Goal: Information Seeking & Learning: Learn about a topic

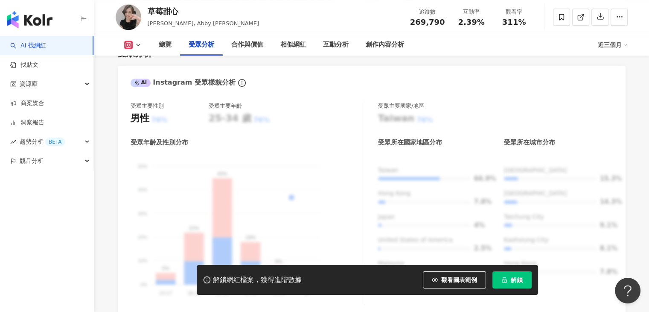
scroll to position [734, 0]
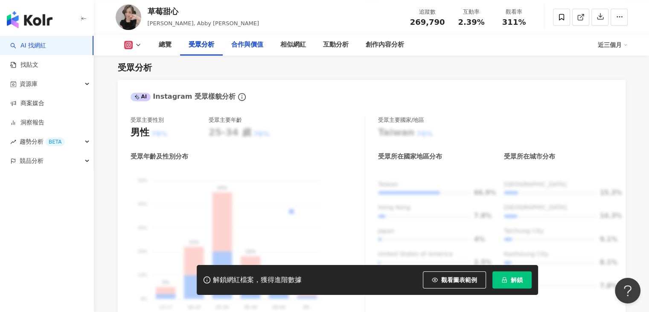
click at [259, 47] on div "合作與價值" at bounding box center [247, 45] width 32 height 10
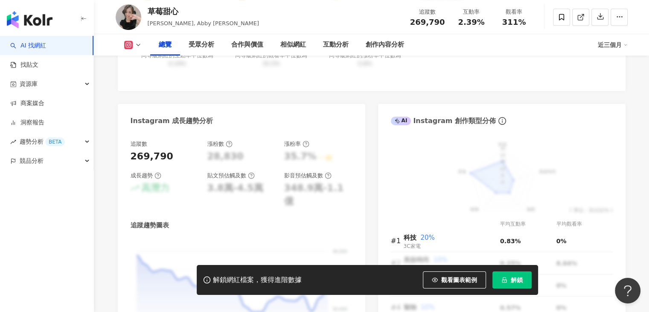
scroll to position [414, 0]
drag, startPoint x: 201, startPoint y: 13, endPoint x: 150, endPoint y: 14, distance: 51.2
click at [150, 14] on div "草莓甜心 李盈儀, Abby Li 追蹤數 269,790 互動率 2.39% 觀看率 311%" at bounding box center [372, 17] width 546 height 34
copy div "草莓甜心"
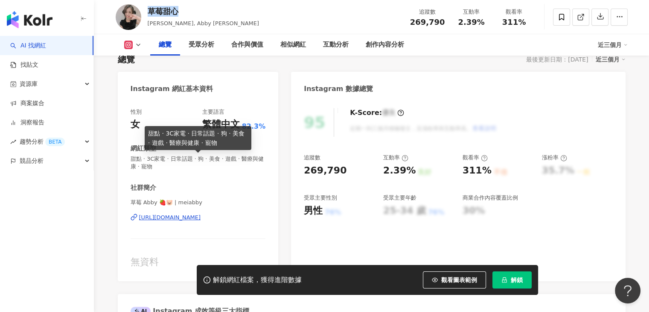
scroll to position [73, 0]
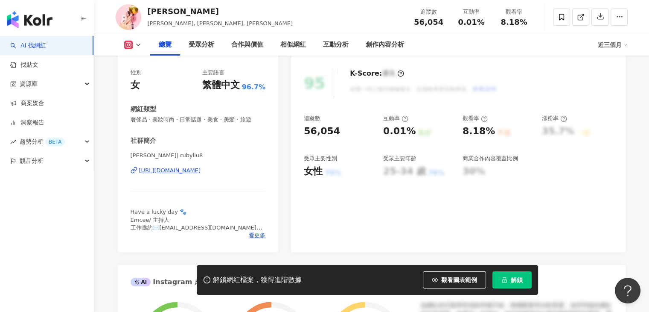
scroll to position [128, 0]
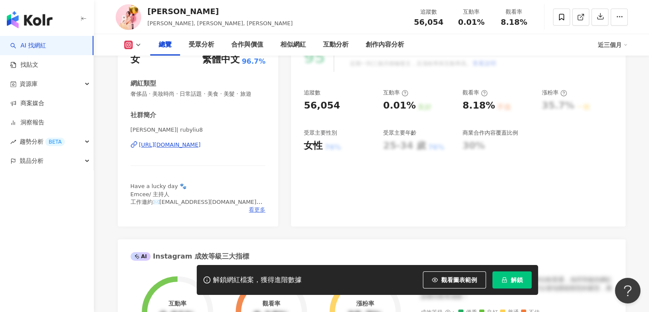
click at [260, 207] on span "看更多" at bounding box center [257, 210] width 17 height 8
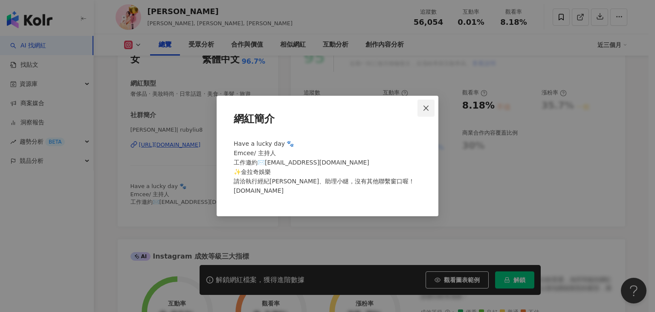
click at [424, 110] on icon "close" at bounding box center [426, 108] width 7 height 7
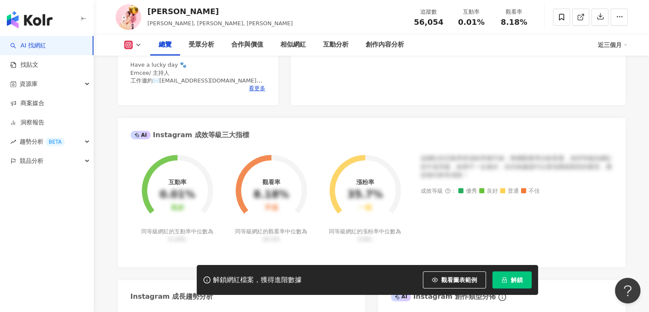
scroll to position [43, 0]
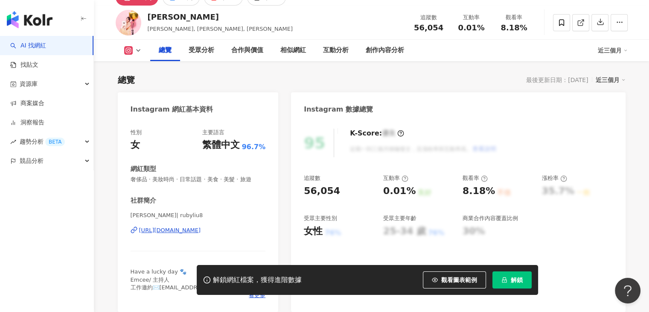
click at [396, 93] on div "Instagram 數據總覽" at bounding box center [458, 106] width 334 height 28
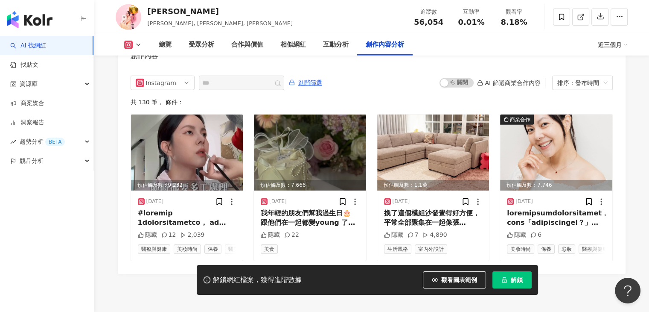
scroll to position [2693, 0]
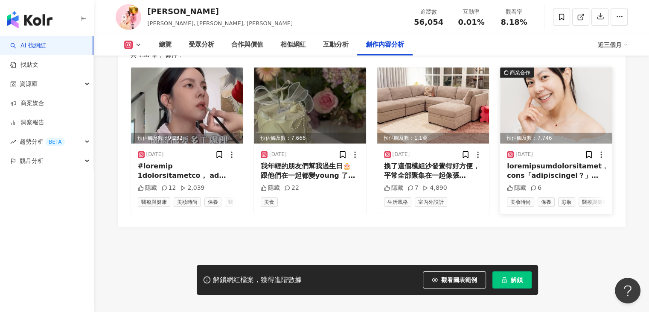
click at [536, 161] on div at bounding box center [556, 170] width 99 height 19
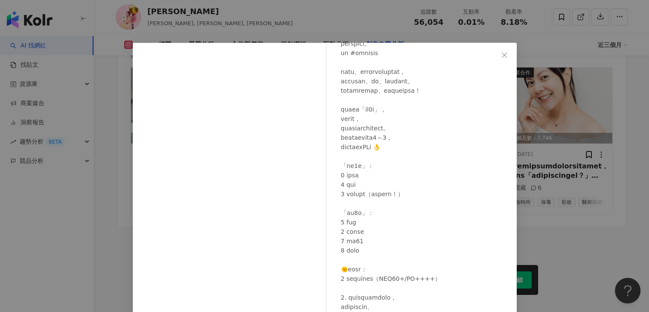
scroll to position [427, 0]
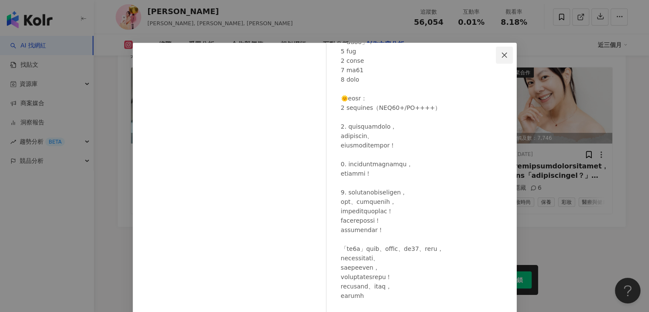
click at [501, 55] on icon "close" at bounding box center [504, 55] width 7 height 7
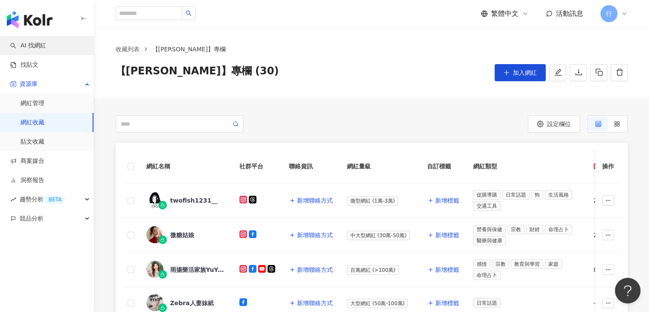
click at [37, 45] on link "AI 找網紅" at bounding box center [28, 45] width 36 height 9
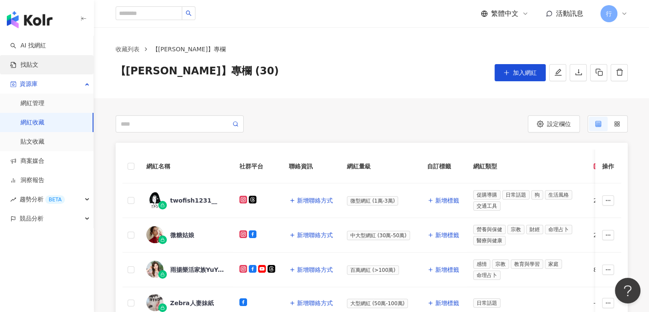
click at [33, 61] on link "找貼文" at bounding box center [24, 65] width 28 height 9
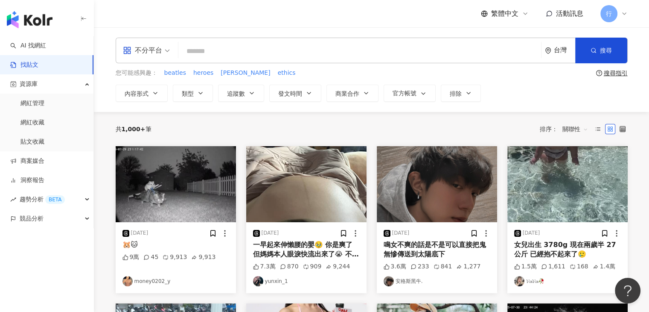
click at [241, 56] on input "search" at bounding box center [360, 51] width 356 height 18
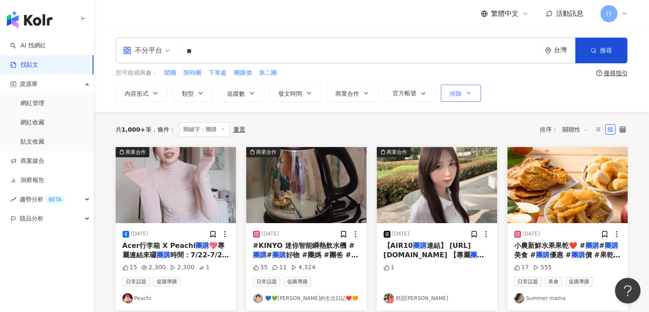
click at [461, 91] on button "排除" at bounding box center [461, 92] width 40 height 17
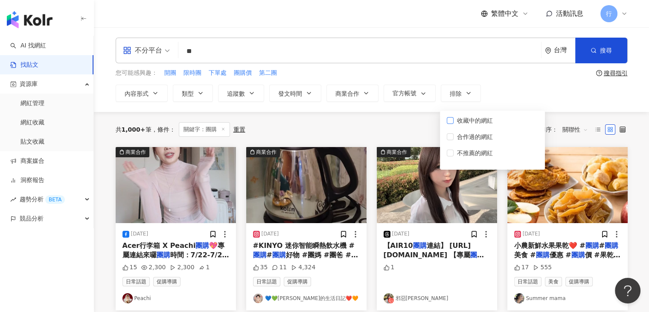
click at [454, 118] on span "收藏中的網紅" at bounding box center [475, 120] width 43 height 9
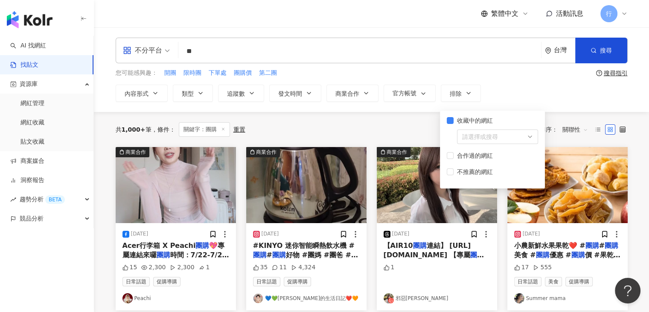
click at [426, 132] on div "共 1,000+ 筆 條件 ： 關鍵字：團購 重置 排序： 關聯性" at bounding box center [372, 129] width 512 height 15
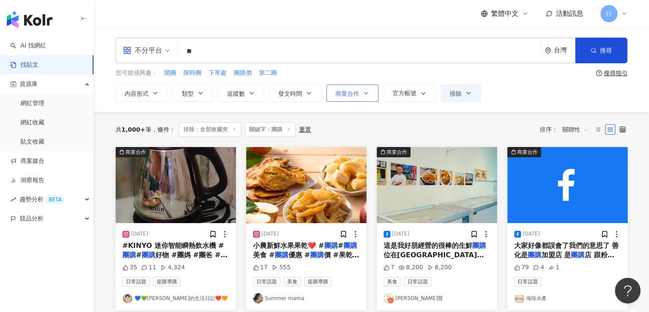
click at [361, 87] on button "商業合作" at bounding box center [352, 92] width 52 height 17
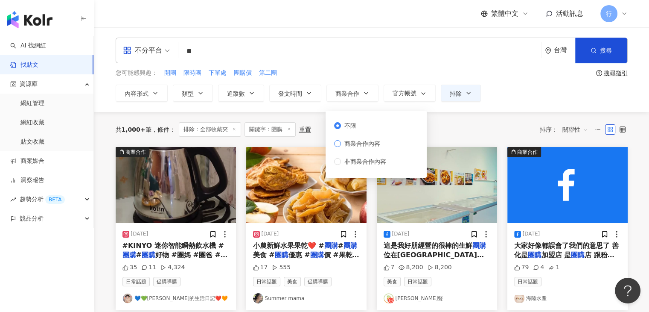
click at [351, 143] on span "商業合作內容" at bounding box center [362, 143] width 43 height 9
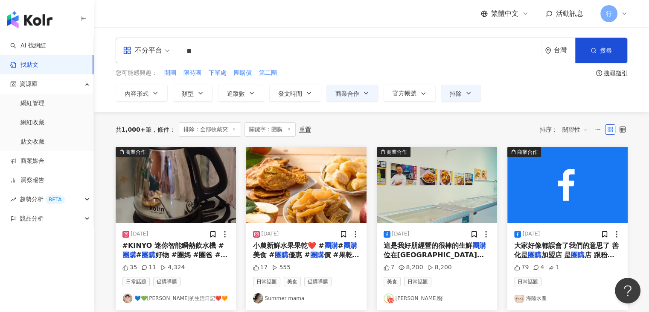
click at [430, 124] on div "共 1,000+ 筆 條件 ： 排除：全部收藏夾 關鍵字：團購 重置 排序： 關聯性" at bounding box center [372, 129] width 512 height 15
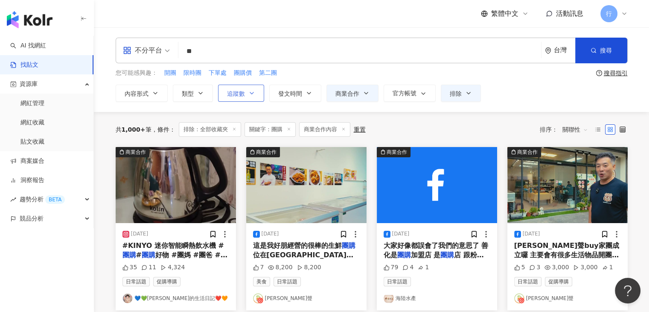
click at [249, 96] on button "追蹤數" at bounding box center [241, 92] width 46 height 17
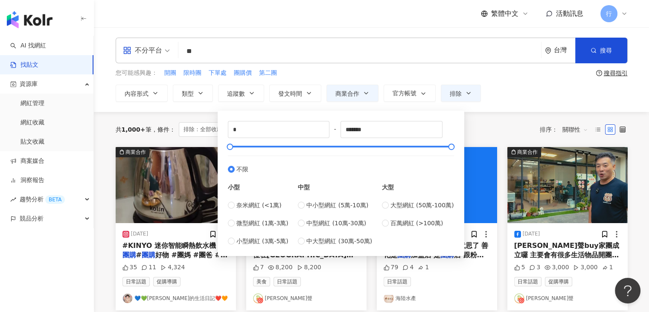
click at [301, 76] on div "您可能感興趣： 開團 限時團 下單處 團購價 第二團" at bounding box center [354, 72] width 477 height 9
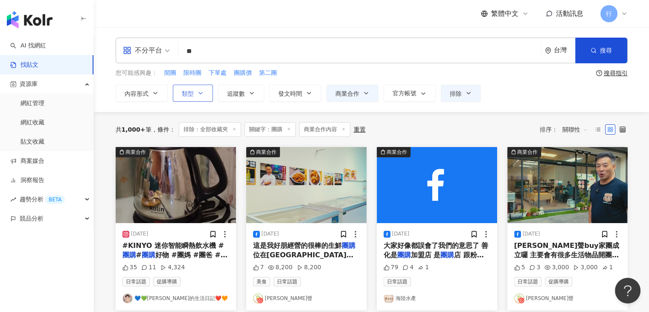
click at [193, 95] on span "類型" at bounding box center [188, 93] width 12 height 7
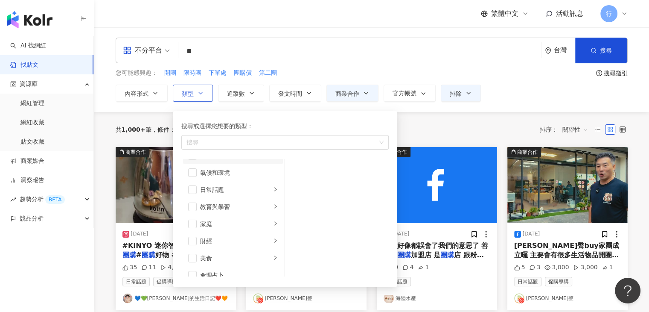
scroll to position [85, 0]
click at [269, 173] on li "家庭" at bounding box center [233, 168] width 100 height 17
click at [294, 168] on span "button" at bounding box center [296, 169] width 9 height 9
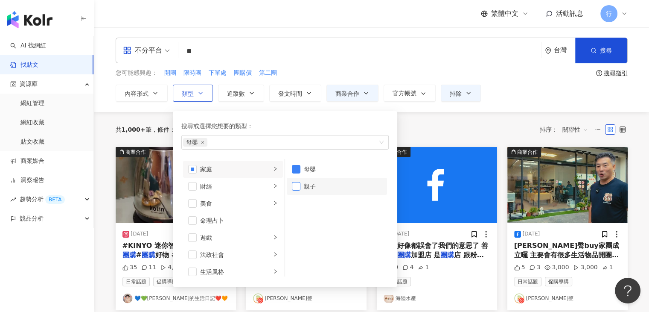
click at [296, 184] on span "button" at bounding box center [296, 186] width 9 height 9
click at [294, 165] on span "button" at bounding box center [296, 169] width 9 height 9
click at [292, 186] on span "button" at bounding box center [296, 186] width 9 height 9
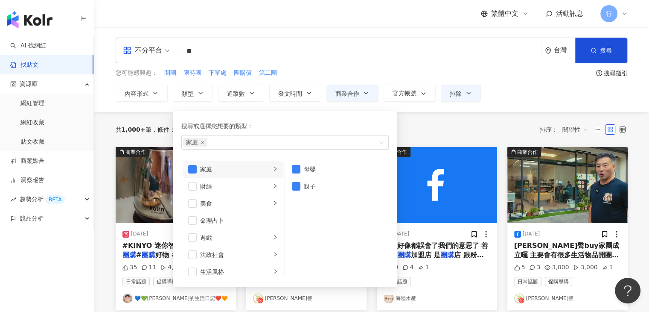
click at [439, 137] on div "共 1,000+ 筆 條件 ： 排除：全部收藏夾 關鍵字：團購 商業合作內容 重置 排序： 關聯性" at bounding box center [372, 129] width 512 height 35
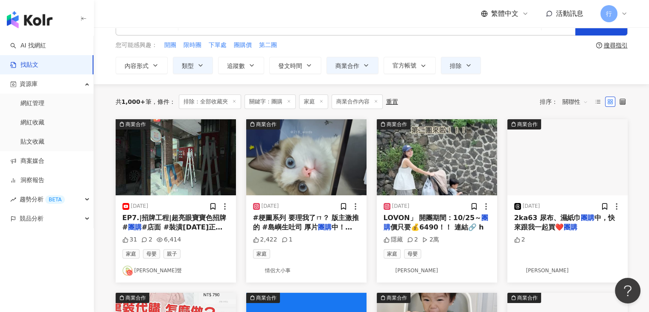
scroll to position [43, 0]
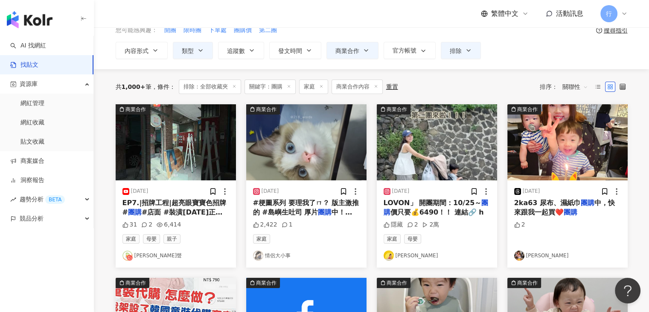
click at [196, 205] on span "EP7.|招牌工程|超亮眼寶寶色招牌 #" at bounding box center [174, 206] width 104 height 17
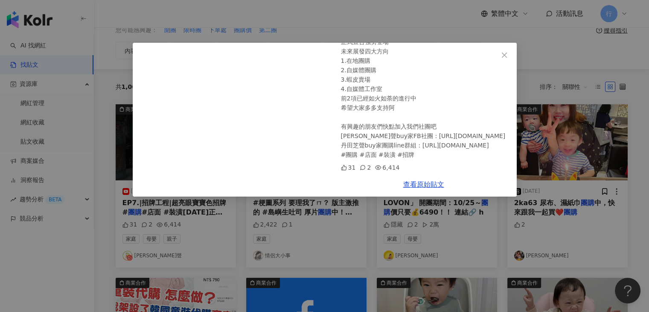
scroll to position [109, 0]
click at [505, 52] on icon "close" at bounding box center [504, 55] width 7 height 7
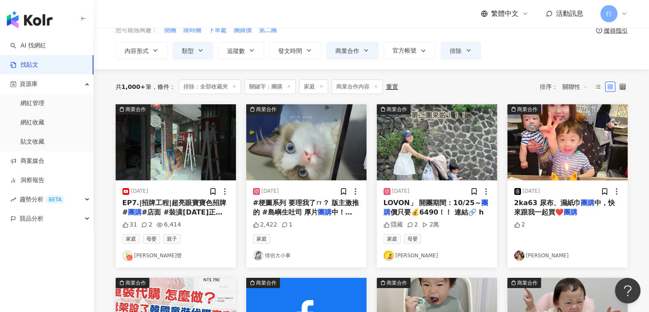
drag, startPoint x: 207, startPoint y: 203, endPoint x: 197, endPoint y: 205, distance: 10.0
click at [197, 205] on span "EP7.|招牌工程|超亮眼寶寶色招牌 #" at bounding box center [174, 206] width 104 height 17
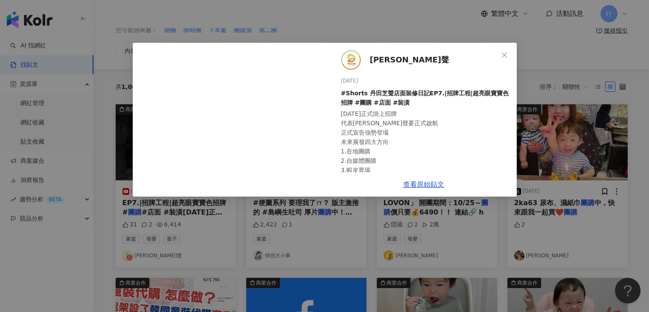
click at [381, 58] on span "丹田芝聲" at bounding box center [409, 60] width 79 height 12
click at [381, 23] on div "丹田芝聲 2024/10/23 #Shorts 丹田芝聲店面裝修日記EP7.|招牌工程|超亮眼寶寶色招牌 #團購 #店面 #裝潢 今天正式掛上招牌 代表丹田芝…" at bounding box center [324, 156] width 649 height 312
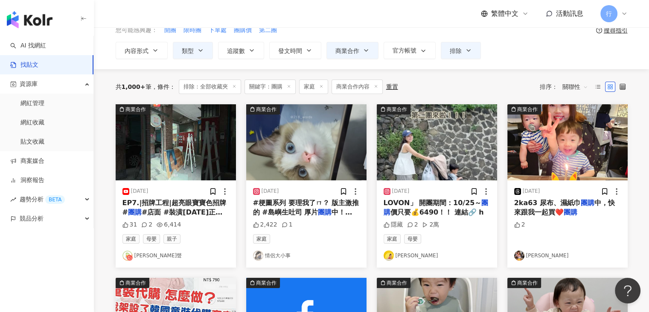
click at [423, 199] on span "LOVON」 開團期間：10/25～" at bounding box center [433, 202] width 98 height 8
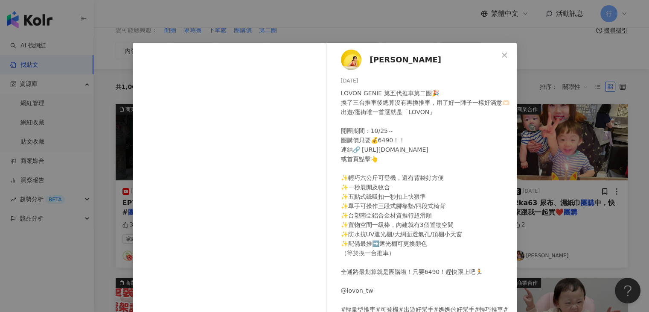
click at [548, 65] on div "Michelle 2024/10/24 LOVON GENIE 第五代推車第二團🎉 換了三台推車後總算沒有再換推車，用了好一陣子一樣好滿意🫶🏻出遊/逛街唯一首…" at bounding box center [324, 156] width 649 height 312
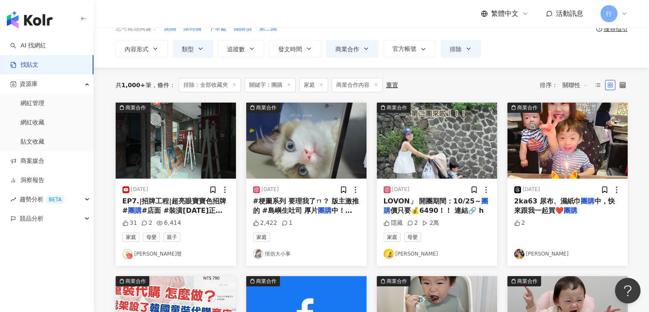
click at [568, 204] on span "2ka63 尿布、濕紙巾" at bounding box center [547, 201] width 67 height 8
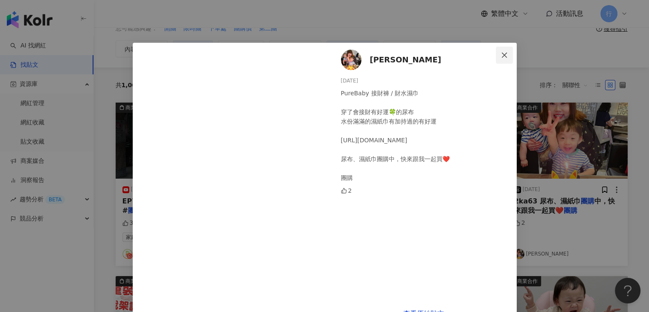
click at [501, 55] on icon "close" at bounding box center [504, 55] width 7 height 7
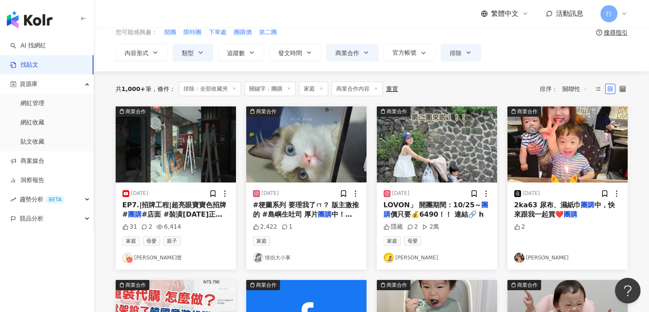
scroll to position [0, 0]
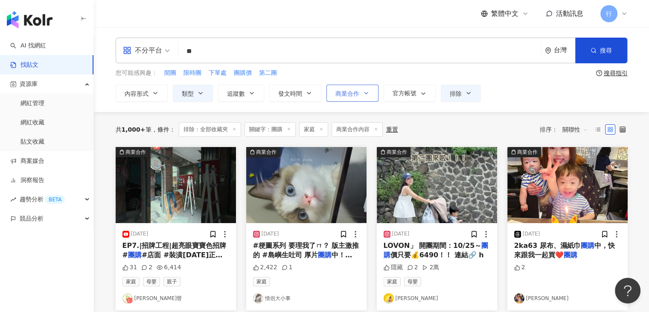
click at [341, 94] on span "商業合作" at bounding box center [347, 93] width 24 height 7
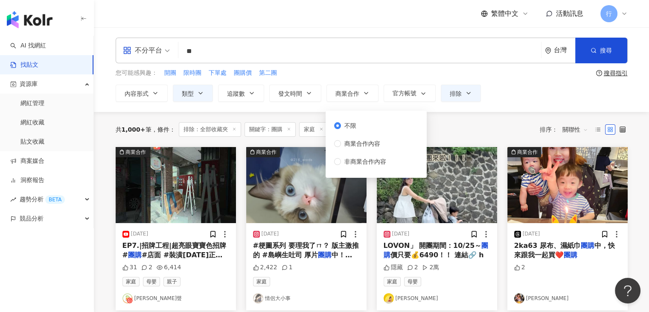
click at [478, 122] on div "共 1,000+ 筆 條件 ： 排除：全部收藏夾 關鍵字：團購 家庭 商業合作內容 重置 排序： 關聯性" at bounding box center [372, 129] width 512 height 15
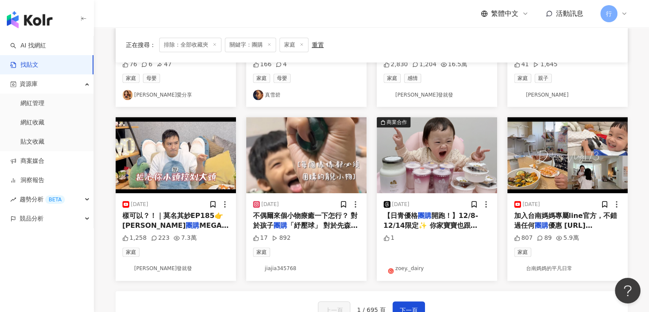
scroll to position [427, 0]
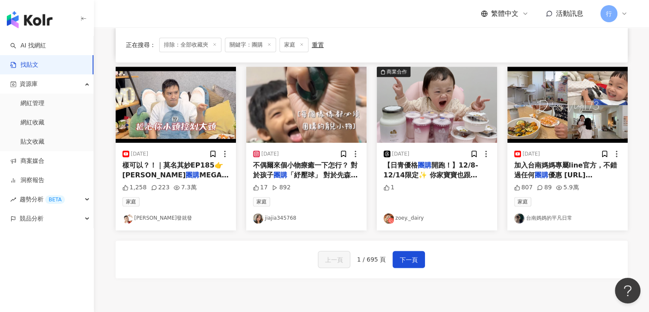
drag, startPoint x: 438, startPoint y: 176, endPoint x: 435, endPoint y: 197, distance: 21.5
click at [435, 197] on div "1" at bounding box center [437, 195] width 107 height 25
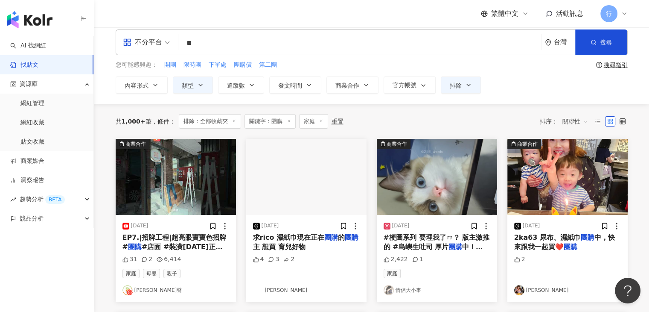
scroll to position [0, 0]
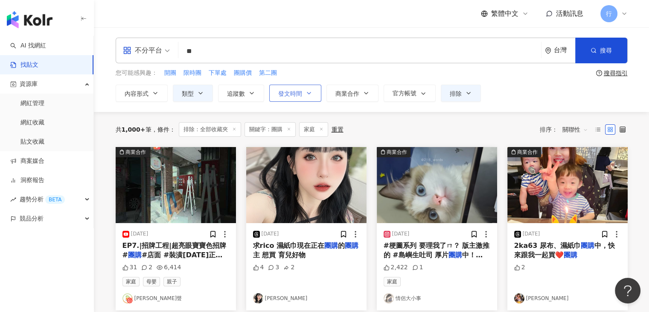
click at [303, 94] on button "發文時間" at bounding box center [295, 92] width 52 height 17
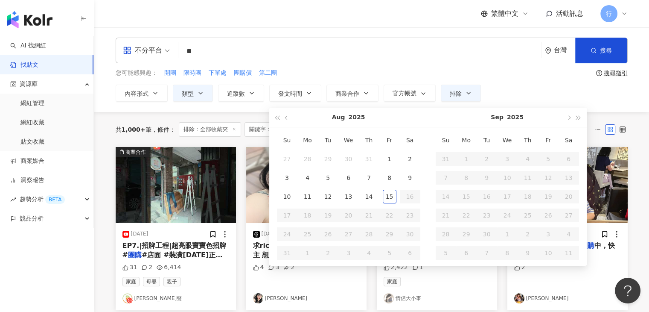
click at [353, 79] on div "不分平台 ** 台灣 搜尋 您可能感興趣： 開團 限時團 下單處 團購價 第二團 搜尋指引 內容形式 類型 追蹤數 發文時間 Aug 2025 Su Mo T…" at bounding box center [372, 70] width 546 height 64
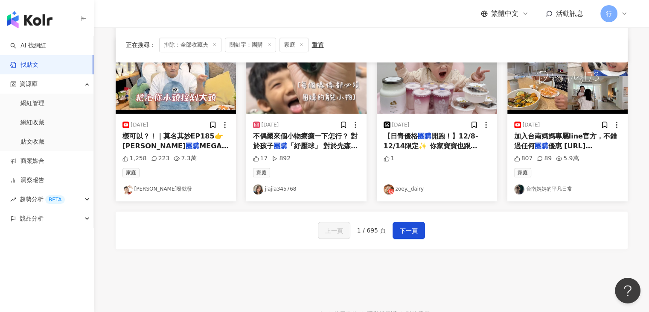
scroll to position [469, 0]
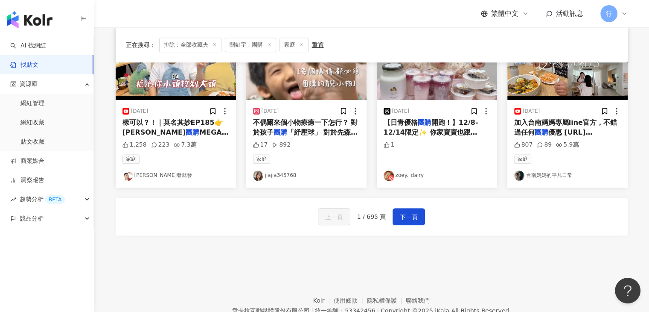
click at [553, 132] on span "優惠 https://liff.li" at bounding box center [553, 136] width 79 height 17
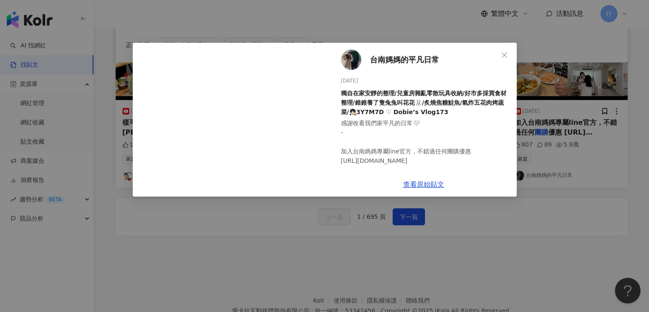
scroll to position [128, 0]
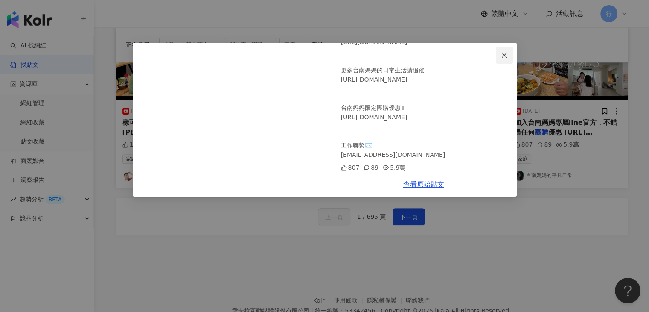
click at [509, 52] on span "Close" at bounding box center [504, 55] width 17 height 7
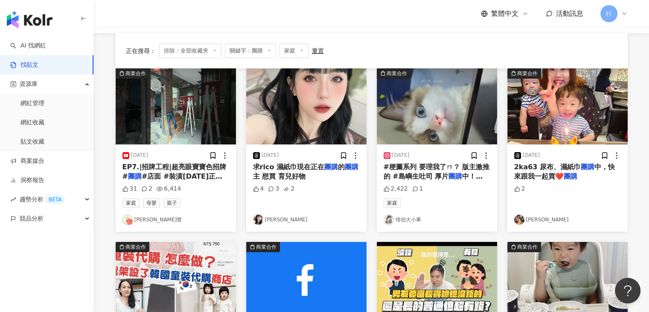
scroll to position [43, 0]
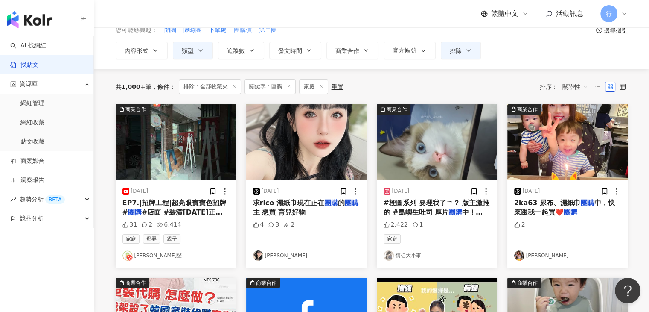
click at [239, 32] on span "團購價" at bounding box center [243, 30] width 18 height 9
type input "***"
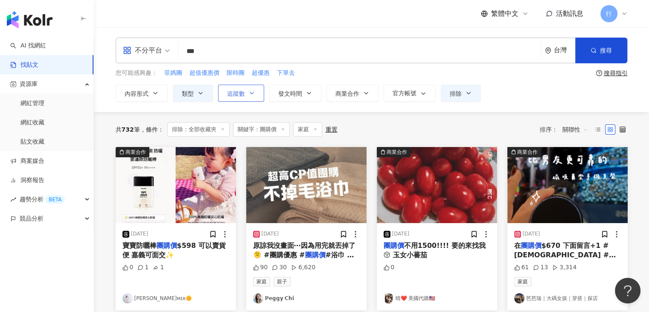
click at [253, 99] on button "追蹤數" at bounding box center [241, 92] width 46 height 17
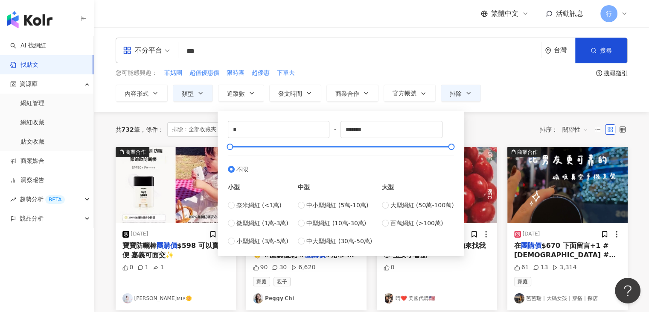
click at [265, 108] on div "* - ******* 不限 小型 奈米網紅 (<1萬) 微型網紅 (1萬-3萬) 小型網紅 (3萬-5萬) 中型 中小型網紅 (5萬-10萬) 中型網紅 (…" at bounding box center [341, 180] width 247 height 149
click at [260, 108] on div "* - ******* 不限 小型 奈米網紅 (<1萬) 微型網紅 (1萬-3萬) 小型網紅 (3萬-5萬) 中型 中小型網紅 (5萬-10萬) 中型網紅 (…" at bounding box center [341, 180] width 247 height 149
type input "*****"
click at [264, 242] on span "小型網紅 (3萬-5萬)" at bounding box center [262, 240] width 52 height 9
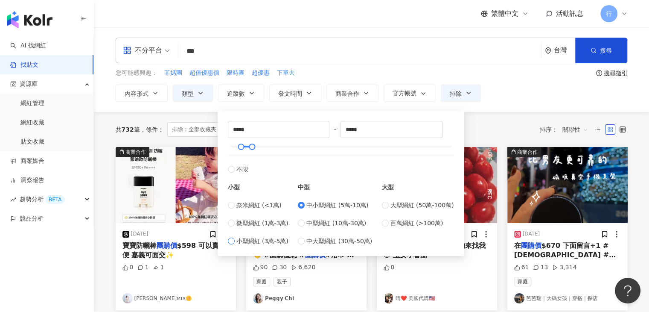
type input "*****"
click at [428, 109] on div "***** - ***** 不限 小型 奈米網紅 (<1萬) 微型網紅 (1萬-3萬) 小型網紅 (3萬-5萬) 中型 中小型網紅 (5萬-10萬) 中型網紅…" at bounding box center [341, 180] width 247 height 149
click at [477, 108] on div "不分平台 *** 台灣 搜尋 您可能感興趣： 菲媽團 超值優惠價 限時團 超優惠 下單去 搜尋指引 內容形式 類型 追蹤數 發文時間 Aug 2025 Su …" at bounding box center [371, 69] width 555 height 84
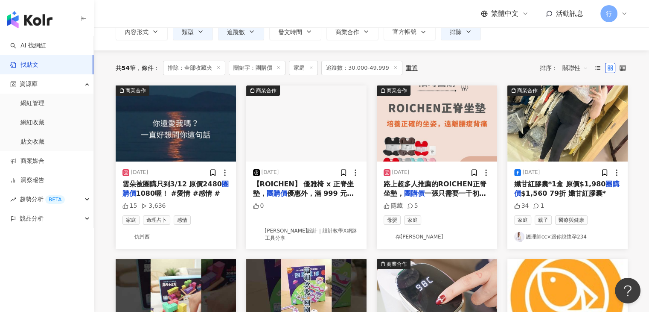
scroll to position [43, 0]
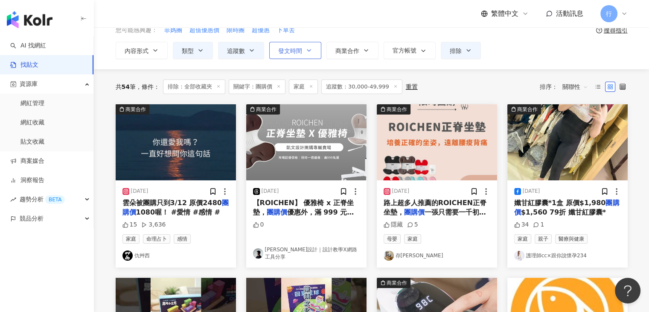
click at [297, 55] on button "發文時間" at bounding box center [295, 50] width 52 height 17
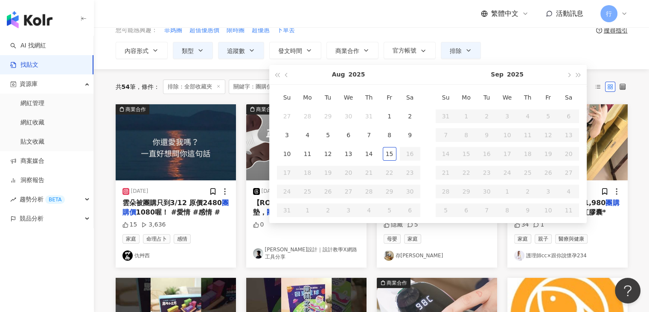
click at [378, 35] on div "不分平台 *** 台灣 搜尋 您可能感興趣： 菲媽團 超值優惠價 限時團 超優惠 下單去 搜尋指引 內容形式 類型 追蹤數 發文時間 Aug 2025 Su …" at bounding box center [372, 27] width 546 height 64
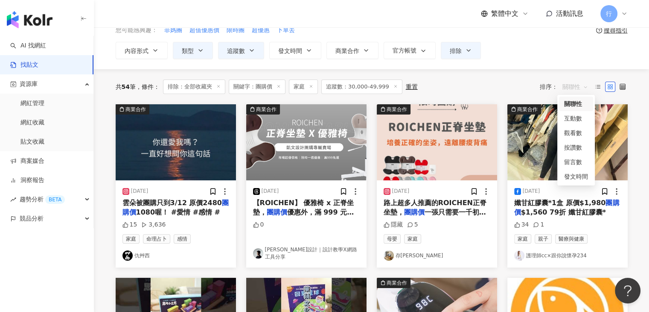
click at [580, 88] on span "關聯性" at bounding box center [575, 87] width 26 height 14
click at [568, 176] on div "發文時間" at bounding box center [576, 176] width 24 height 9
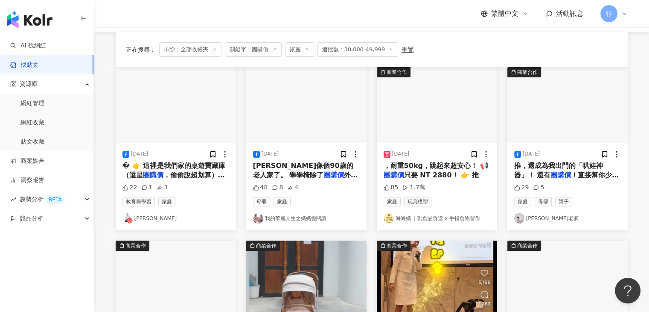
scroll to position [85, 0]
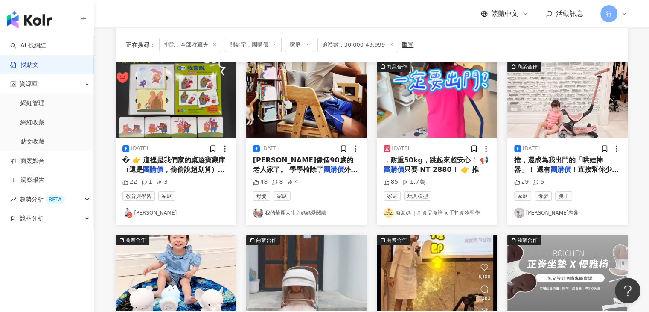
drag, startPoint x: 440, startPoint y: 168, endPoint x: 407, endPoint y: 170, distance: 32.5
click at [407, 170] on span "只要 NT 2880！ 👉 推" at bounding box center [441, 169] width 75 height 8
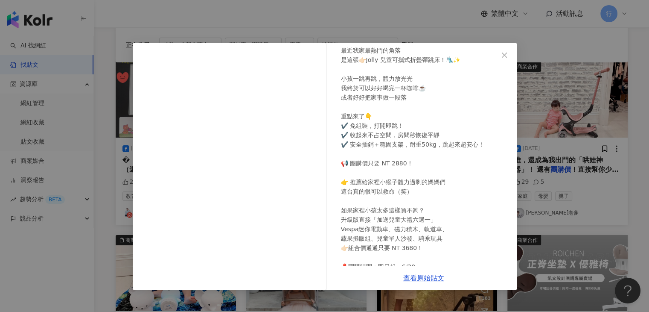
scroll to position [93, 0]
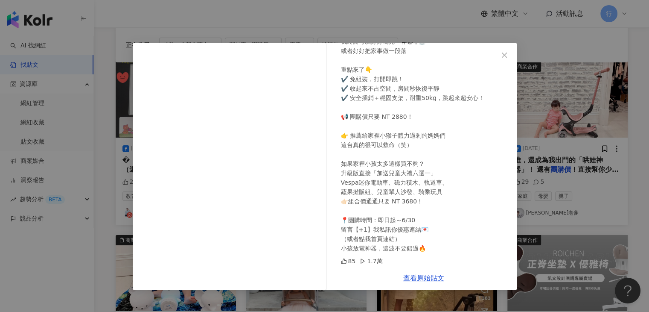
drag, startPoint x: 435, startPoint y: 280, endPoint x: 506, endPoint y: 55, distance: 235.9
click at [506, 55] on icon "close" at bounding box center [504, 55] width 7 height 7
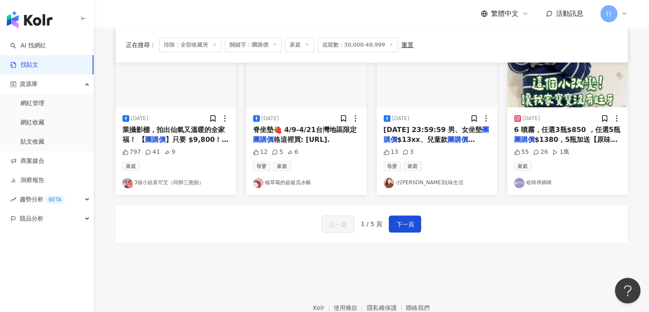
scroll to position [508, 0]
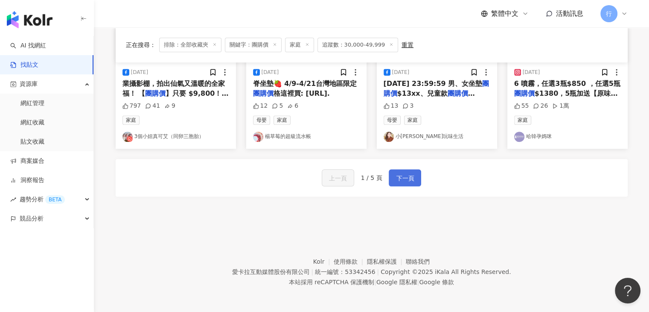
click at [400, 177] on span "下一頁" at bounding box center [405, 178] width 18 height 10
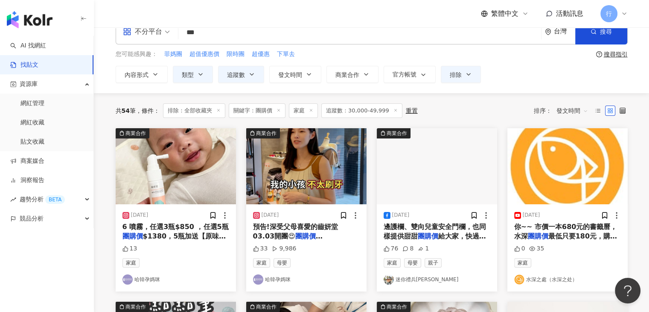
scroll to position [0, 0]
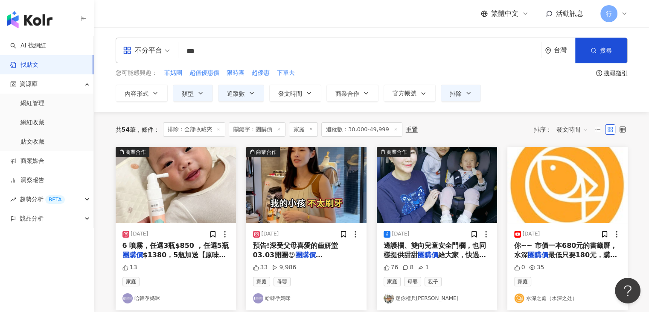
click at [571, 128] on span "發文時間" at bounding box center [572, 129] width 32 height 14
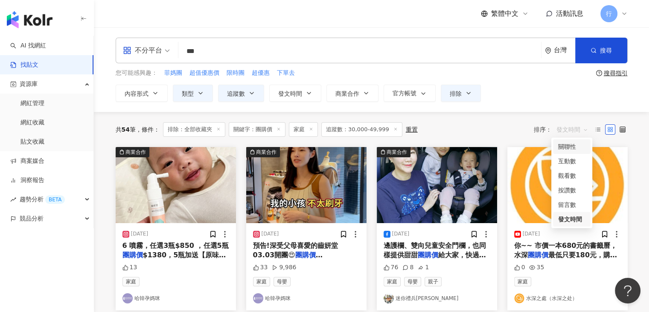
click at [569, 148] on div "關聯性" at bounding box center [571, 146] width 27 height 9
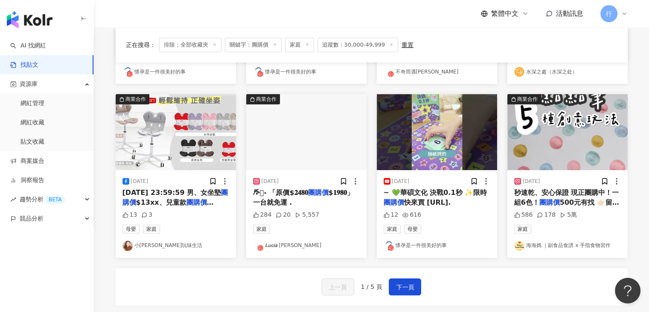
scroll to position [380, 0]
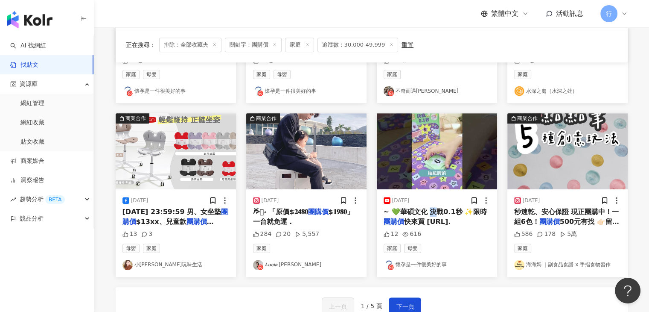
drag, startPoint x: 433, startPoint y: 207, endPoint x: 431, endPoint y: 211, distance: 4.4
click at [431, 211] on span "~ 💚華碩文化 決戰0.1秒 ✨限時" at bounding box center [435, 211] width 103 height 8
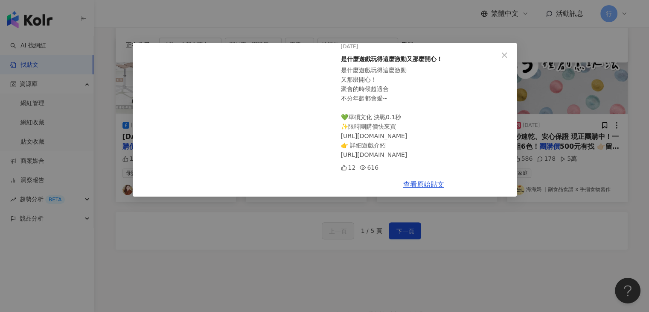
scroll to position [466, 0]
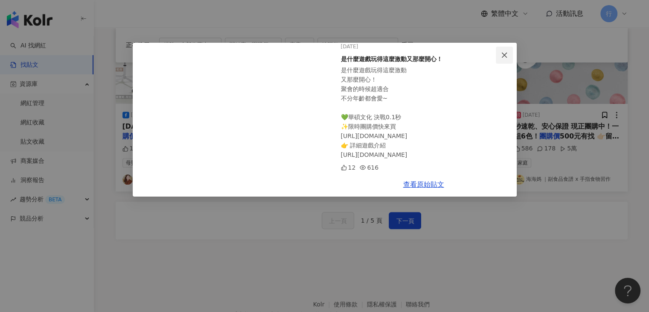
click at [507, 55] on icon "close" at bounding box center [504, 55] width 7 height 7
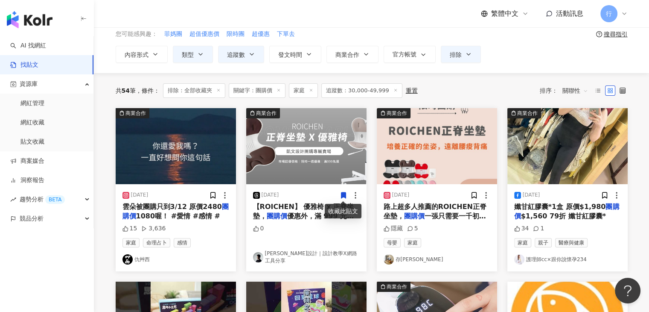
scroll to position [0, 0]
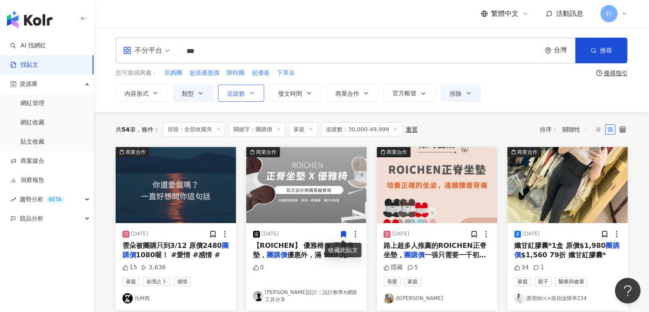
click at [253, 93] on icon "button" at bounding box center [251, 93] width 7 height 7
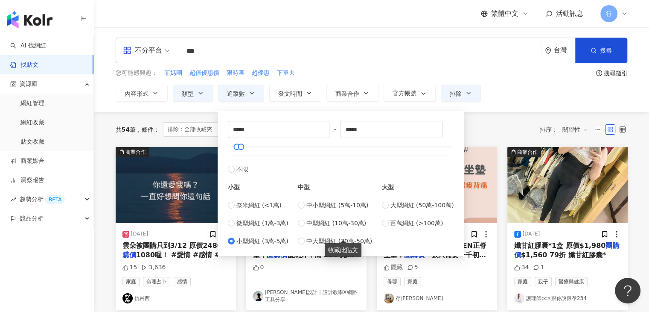
click at [399, 63] on div "不分平台 *** 台灣 搜尋 您可能感興趣： 菲媽團 超值優惠價 限時團 超優惠 下單去 搜尋指引 內容形式 類型 追蹤數 發文時間 Aug 2025 Su …" at bounding box center [372, 70] width 546 height 64
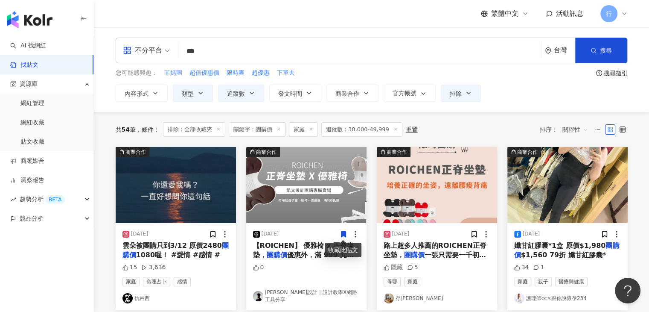
click at [178, 73] on span "菲媽團" at bounding box center [173, 73] width 18 height 9
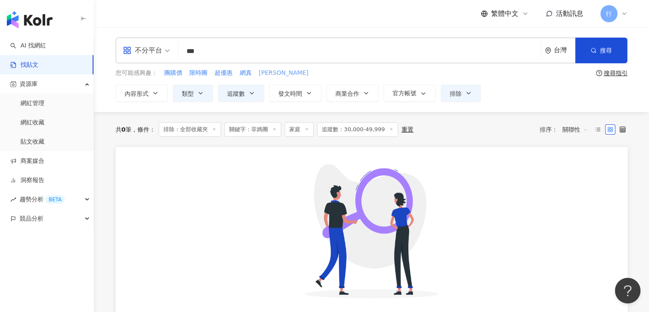
click at [262, 76] on span "愛薇" at bounding box center [284, 73] width 50 height 9
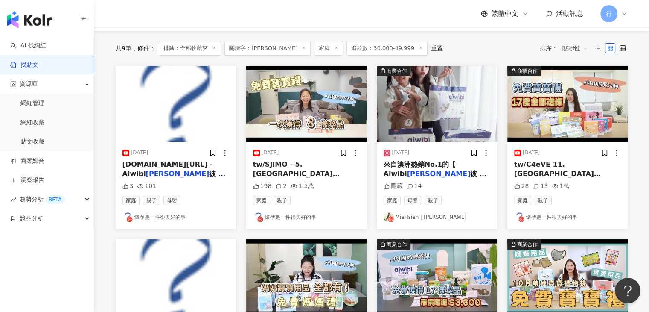
scroll to position [85, 0]
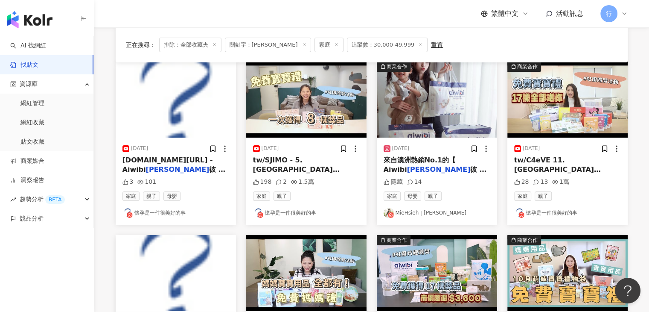
drag, startPoint x: 286, startPoint y: 160, endPoint x: 278, endPoint y: 160, distance: 7.7
click at [278, 160] on span "tw/SJIMO - 5.Aiwibi" at bounding box center [296, 164] width 87 height 17
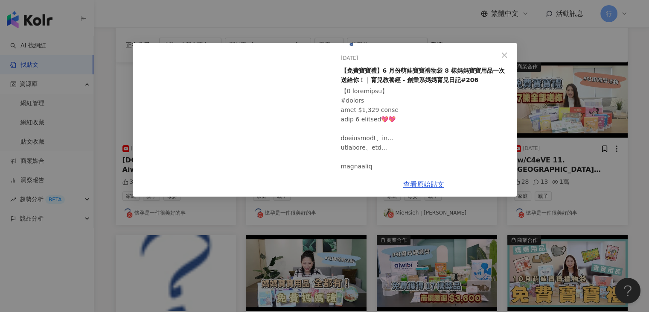
scroll to position [43, 0]
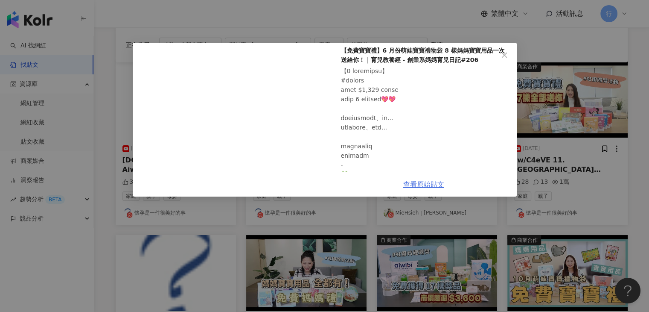
click at [415, 183] on link "查看原始貼文" at bounding box center [423, 184] width 41 height 8
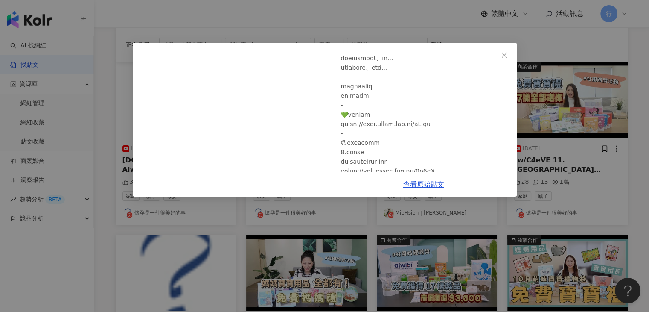
scroll to position [256, 0]
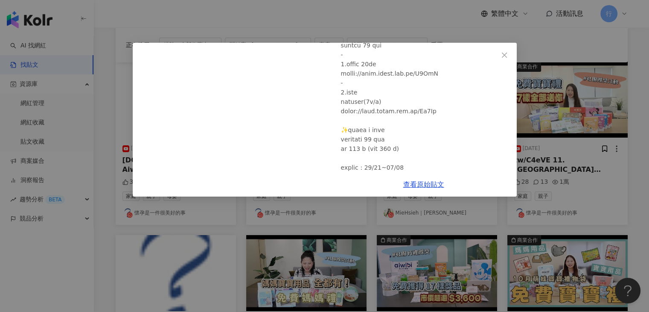
click at [400, 37] on div "懷孕是一件很美好的事 2024/6/20 【免費寶寶禮】6 月份萌娃寶寶禮物袋 8 樣媽媽寶寶用品一次送給你！｜育兒教養經 - 創業系媽媽育兒日記#206 1…" at bounding box center [324, 156] width 649 height 312
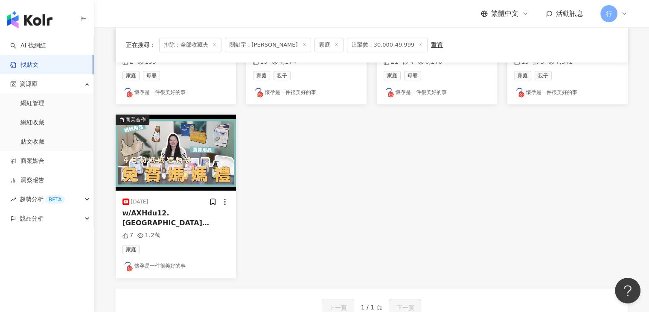
scroll to position [427, 0]
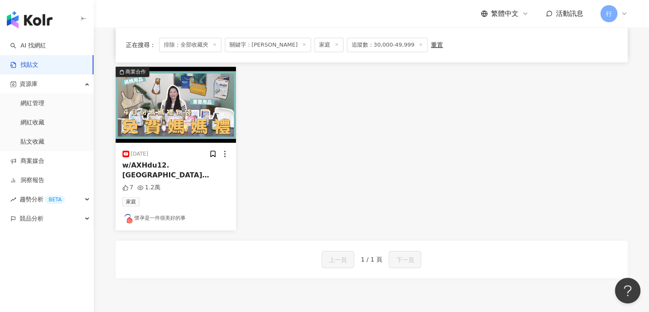
click at [174, 180] on span "彼 - 零觸感瞬吸 黏貼型紙尿褲 小" at bounding box center [174, 188] width 105 height 17
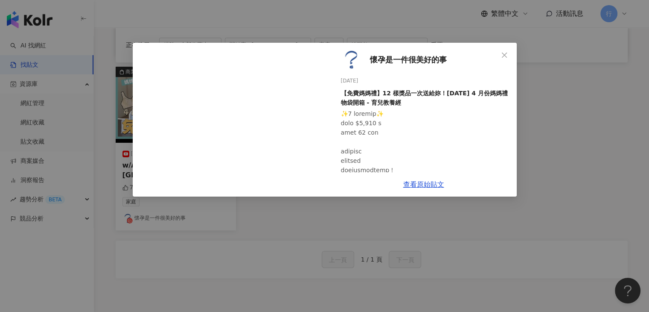
click at [412, 61] on span "懷孕是一件很美好的事" at bounding box center [408, 60] width 77 height 12
click at [506, 52] on icon "close" at bounding box center [504, 54] width 5 height 5
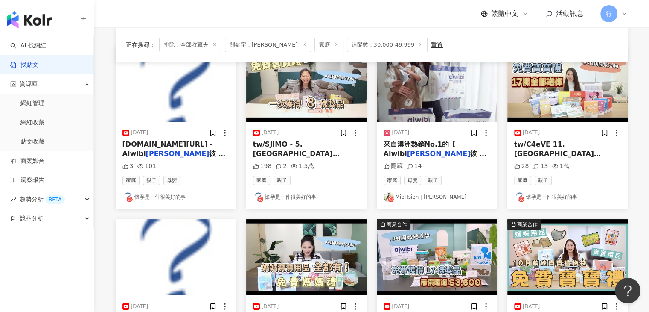
scroll to position [0, 0]
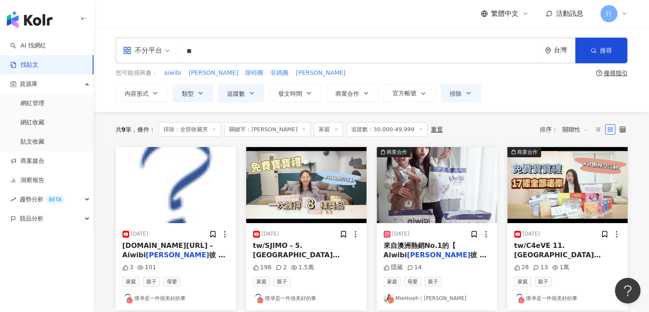
drag, startPoint x: 275, startPoint y: 55, endPoint x: 180, endPoint y: 54, distance: 95.2
click at [180, 54] on div "不分平台 愛薇 ** 台灣 搜尋" at bounding box center [372, 51] width 512 height 26
paste input "***"
type input "*****"
click at [591, 49] on circle "button" at bounding box center [593, 50] width 4 height 4
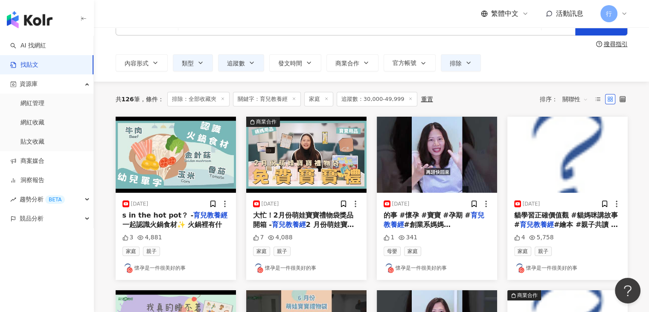
scroll to position [85, 0]
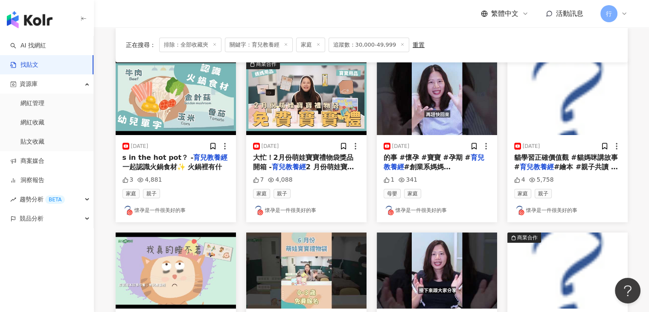
click at [332, 163] on span "2 月份萌娃寶寶禮物袋🎉 價" at bounding box center [303, 171] width 101 height 17
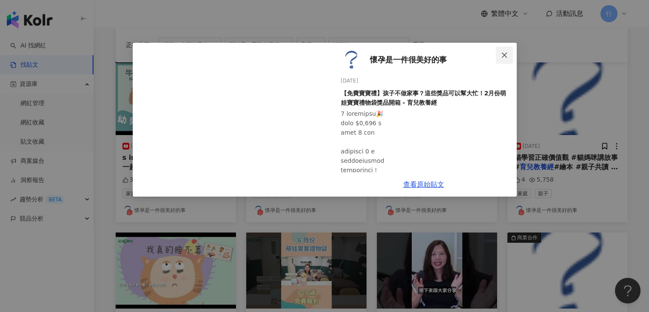
click at [499, 53] on span "Close" at bounding box center [504, 55] width 17 height 7
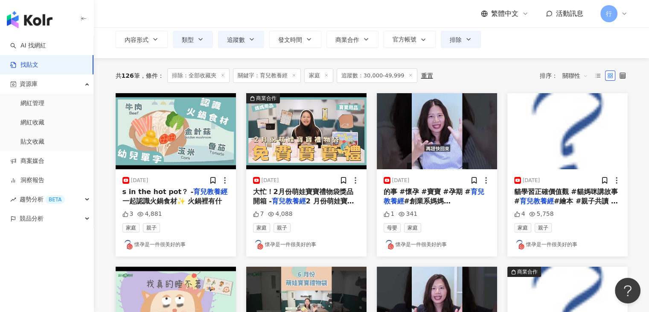
scroll to position [0, 0]
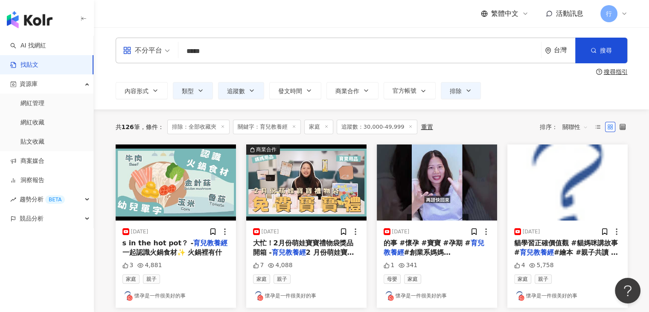
click at [309, 294] on link "懷孕是一件很美好的事" at bounding box center [306, 295] width 107 height 10
click at [45, 22] on img "button" at bounding box center [30, 19] width 46 height 17
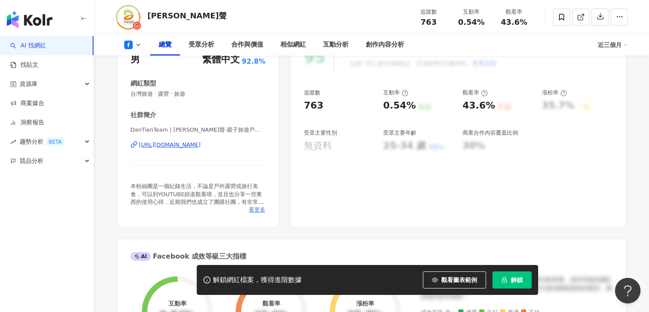
click at [253, 212] on span "看更多" at bounding box center [257, 210] width 17 height 8
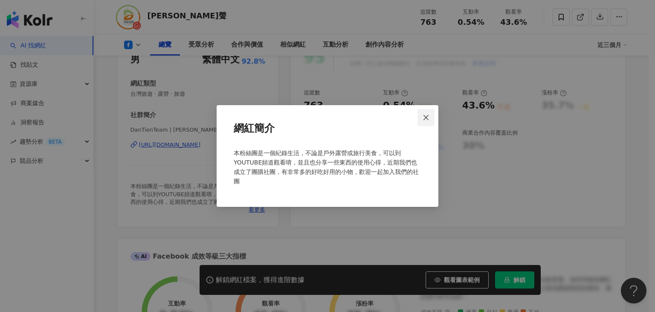
click at [420, 118] on span "Close" at bounding box center [426, 117] width 17 height 7
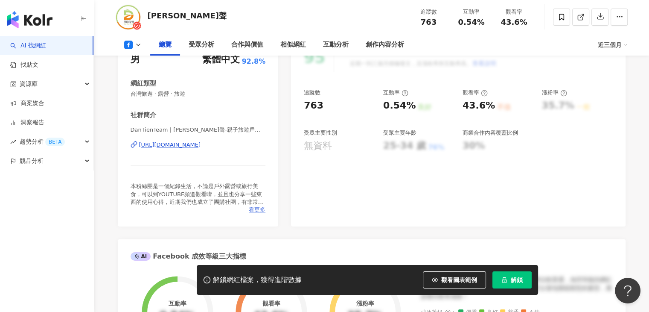
click at [254, 209] on span "看更多" at bounding box center [257, 210] width 17 height 8
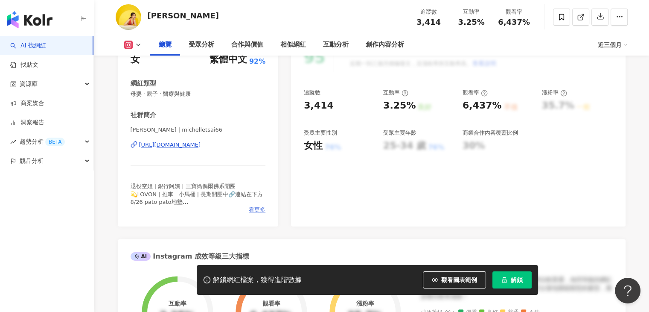
click at [258, 207] on span "看更多" at bounding box center [257, 210] width 17 height 8
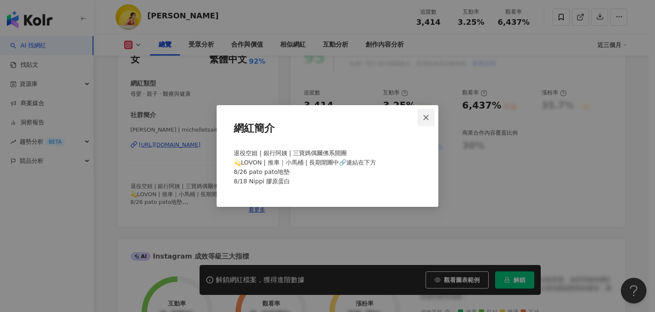
click at [422, 114] on span "Close" at bounding box center [426, 117] width 17 height 7
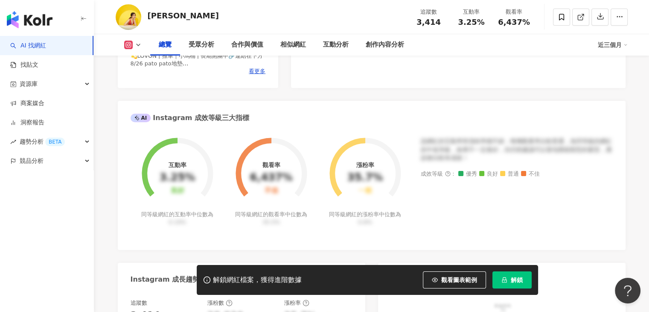
scroll to position [427, 0]
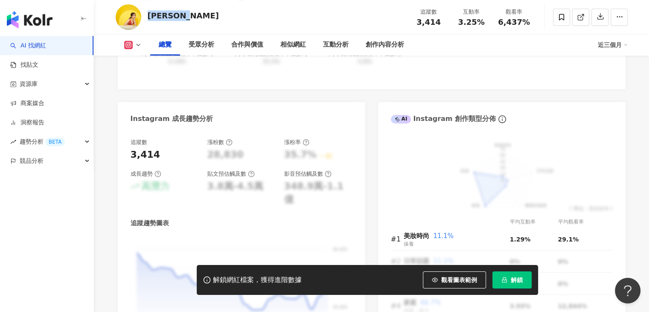
drag, startPoint x: 186, startPoint y: 20, endPoint x: 148, endPoint y: 16, distance: 38.6
click at [148, 16] on div "[PERSON_NAME] 追蹤數 3,414 互動率 3.25% 觀看率 6,437%" at bounding box center [372, 17] width 546 height 34
copy div "[PERSON_NAME]"
click at [556, 20] on span at bounding box center [561, 17] width 17 height 17
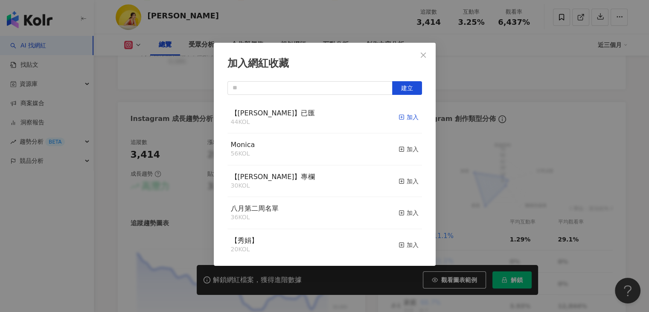
click at [402, 118] on div "加入" at bounding box center [409, 116] width 20 height 9
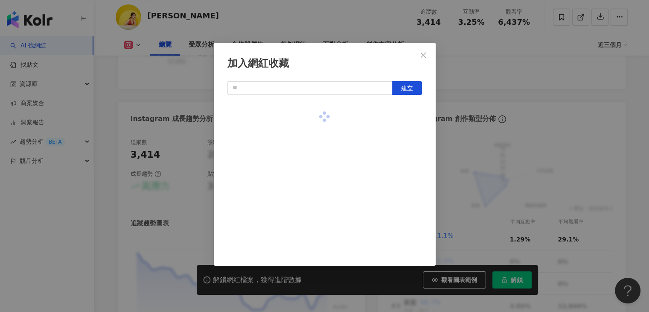
click at [170, 82] on div "加入網紅收藏 建立" at bounding box center [324, 156] width 649 height 312
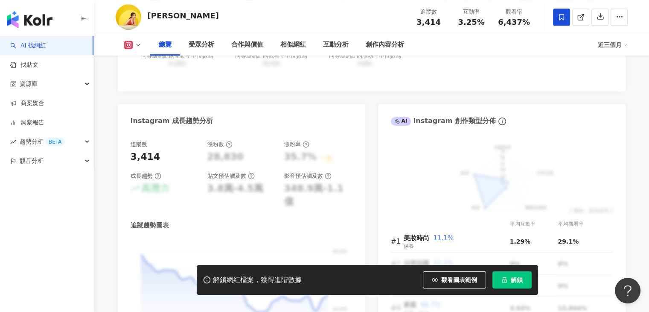
scroll to position [294, 0]
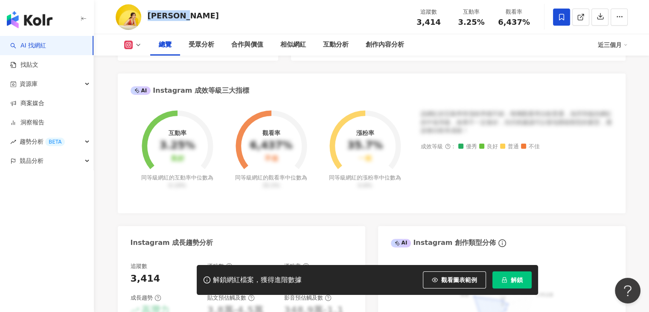
drag, startPoint x: 191, startPoint y: 23, endPoint x: 157, endPoint y: 24, distance: 34.1
click at [149, 21] on div "[PERSON_NAME] 追蹤數 3,414 互動率 3.25% 觀看率 6,437%" at bounding box center [372, 17] width 546 height 34
copy div "[PERSON_NAME]"
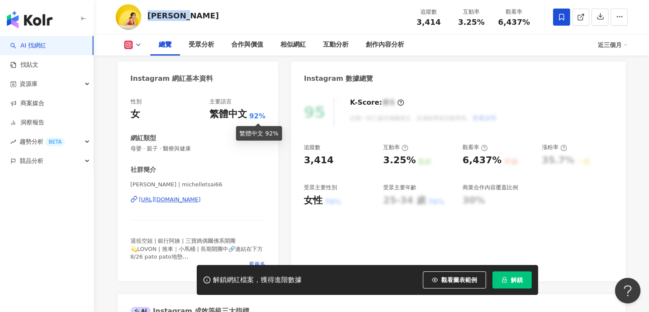
scroll to position [123, 0]
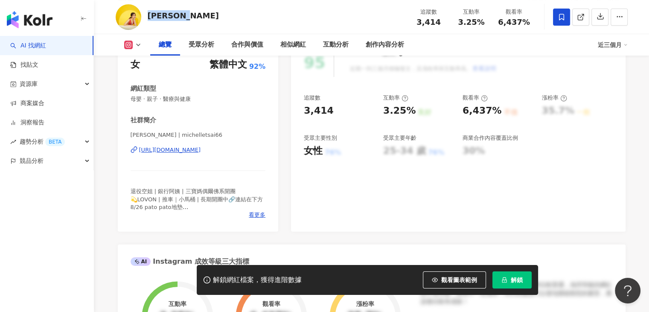
copy div "[PERSON_NAME]"
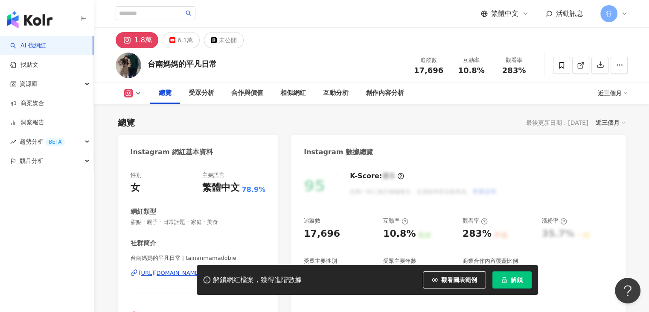
scroll to position [171, 0]
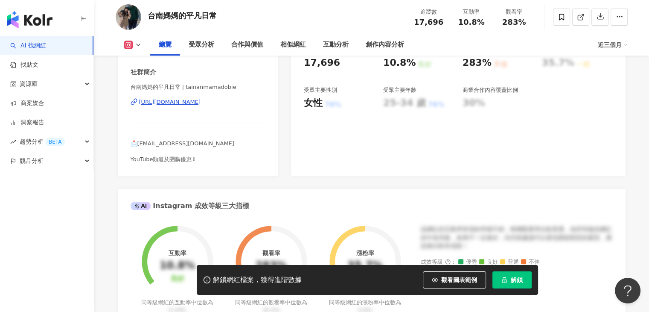
click at [192, 160] on span "📩[EMAIL_ADDRESS][DOMAIN_NAME] - YouTube頻道及團購優惠⇩" at bounding box center [183, 151] width 104 height 22
click at [195, 160] on span "📩[EMAIL_ADDRESS][DOMAIN_NAME] - YouTube頻道及團購優惠⇩" at bounding box center [183, 151] width 104 height 22
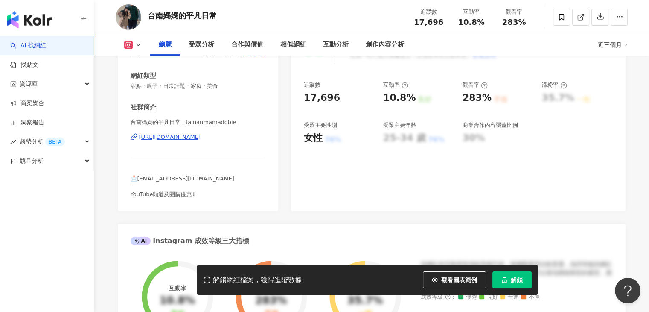
scroll to position [39, 0]
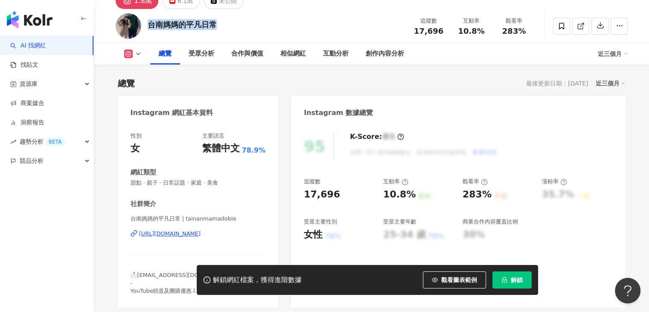
drag, startPoint x: 227, startPoint y: 26, endPoint x: 150, endPoint y: 29, distance: 76.9
click at [150, 29] on div "台南媽媽的平凡日常 追蹤數 17,696 互動率 10.8% 觀看率 283%" at bounding box center [372, 26] width 546 height 34
copy div "台南媽媽的平凡日常"
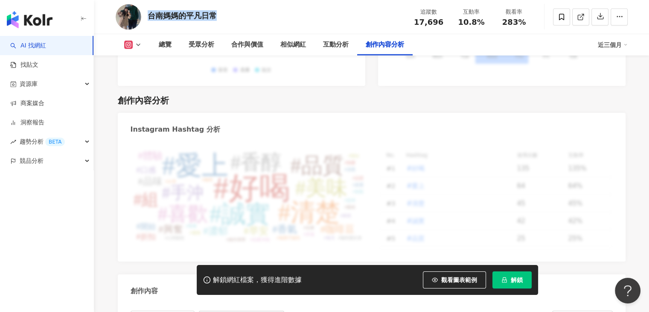
scroll to position [2144, 0]
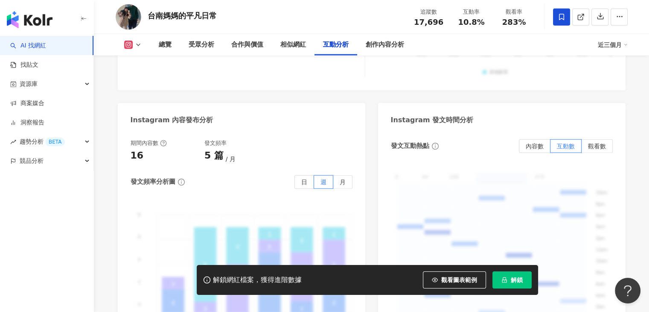
click at [564, 19] on icon at bounding box center [562, 17] width 8 height 8
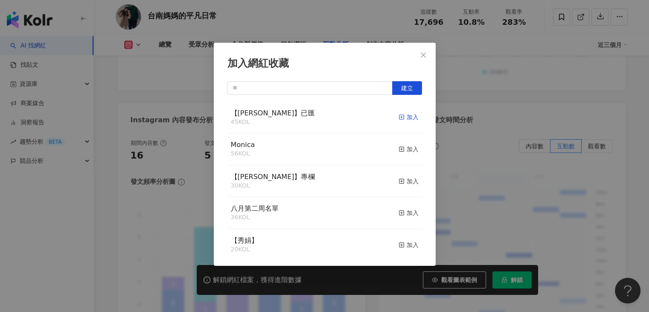
click at [399, 116] on icon "button" at bounding box center [402, 117] width 6 height 6
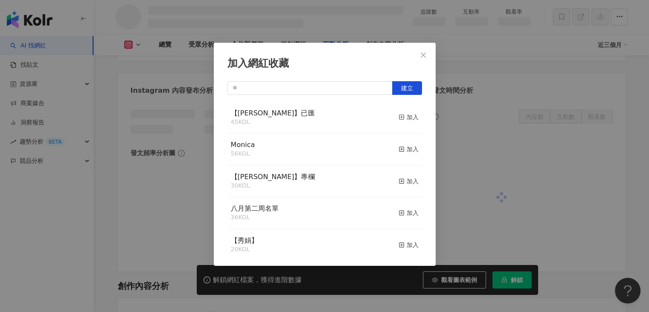
scroll to position [1905, 0]
click at [540, 66] on div "加入網紅收藏 建立 【RAY】已匯 46 KOL 已加入 Monica 56 KOL 加入 【RAY】專欄 30 KOL 加入 八月第二周名單 36 KOL …" at bounding box center [324, 156] width 649 height 312
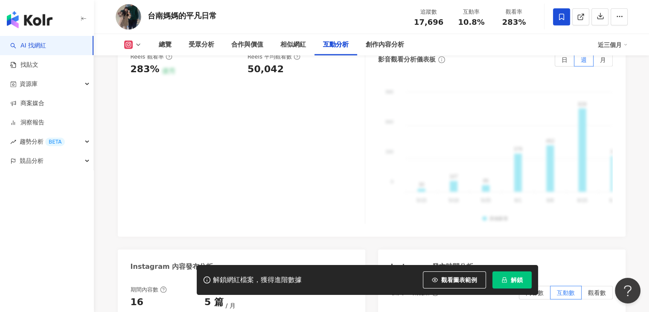
scroll to position [1981, 0]
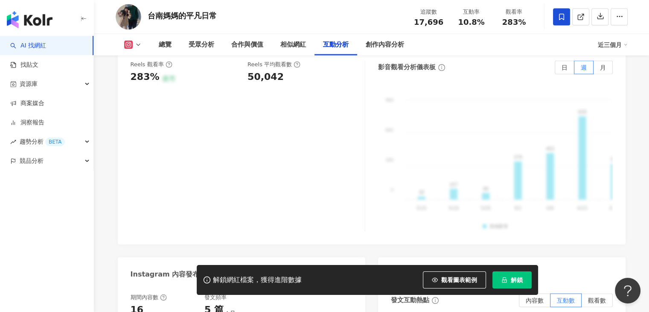
click at [139, 49] on div "總覽 受眾分析 合作與價值 相似網紅 互動分析 創作內容分析 近三個月" at bounding box center [372, 44] width 512 height 21
click at [137, 52] on div "總覽 受眾分析 合作與價值 相似網紅 互動分析 創作內容分析 近三個月" at bounding box center [372, 44] width 512 height 21
click at [135, 45] on icon at bounding box center [138, 44] width 7 height 7
click at [146, 61] on button "Instagram" at bounding box center [145, 61] width 51 height 12
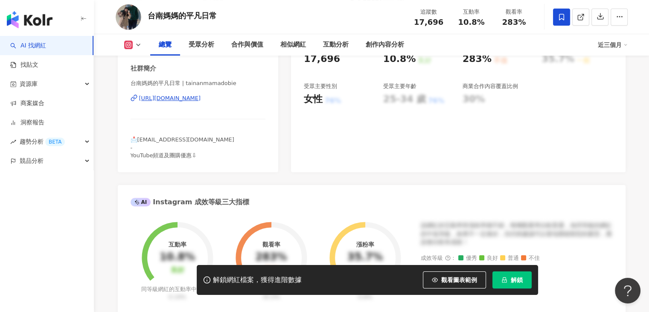
scroll to position [103, 0]
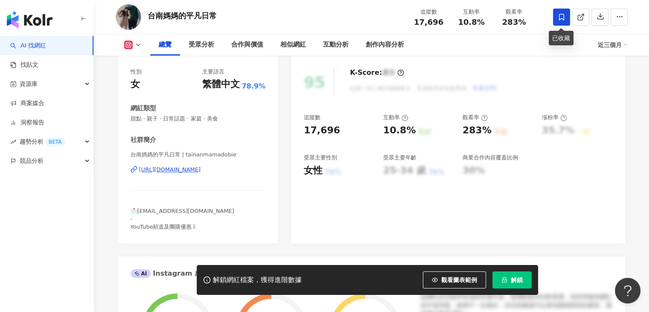
click at [563, 20] on icon at bounding box center [561, 17] width 5 height 6
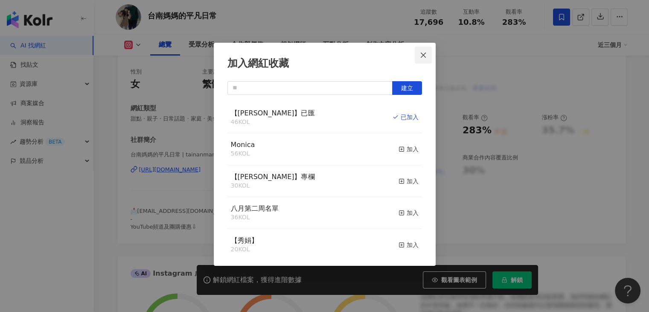
click at [421, 53] on icon "close" at bounding box center [423, 54] width 5 height 5
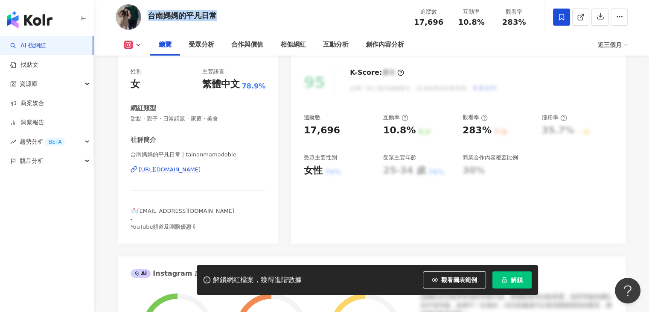
drag, startPoint x: 253, startPoint y: 21, endPoint x: 149, endPoint y: 17, distance: 104.2
click at [149, 17] on div "台南媽媽的平凡日常 追蹤數 17,696 互動率 10.8% 觀看率 283%" at bounding box center [372, 17] width 546 height 34
copy div "台南媽媽的平凡日常"
drag, startPoint x: 131, startPoint y: 155, endPoint x: 179, endPoint y: 154, distance: 48.7
click at [179, 154] on span "台南媽媽的平凡日常 | tainanmamadobie" at bounding box center [198, 155] width 135 height 8
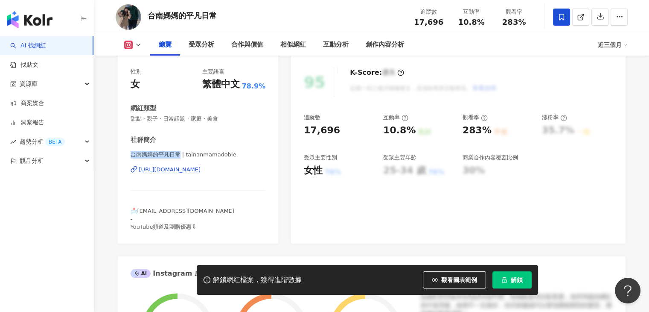
copy span "台南媽媽的平凡日常"
click at [299, 158] on div "95 K-Score : 優良 近期一到三個月積極發文，且漲粉率與互動率高。 查看說明 追蹤數 17,696 互動率 10.8% 良好 觀看率 283% 不佳…" at bounding box center [458, 151] width 334 height 184
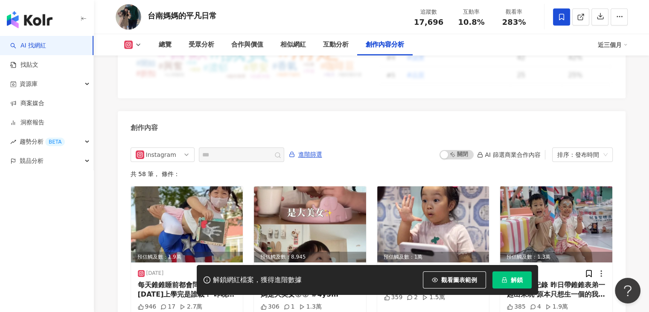
scroll to position [2664, 0]
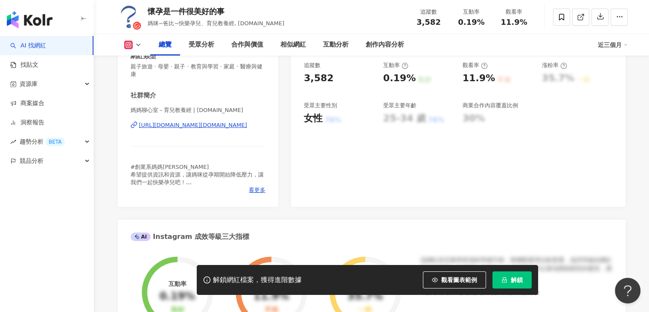
scroll to position [85, 0]
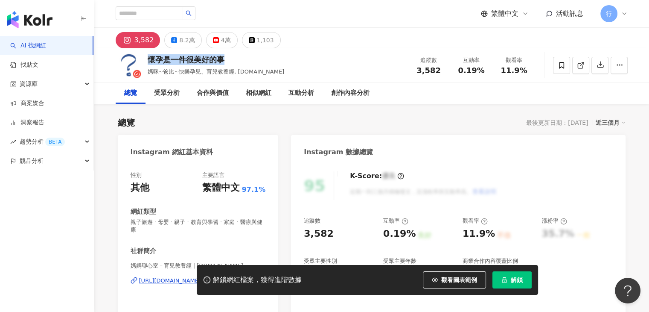
drag, startPoint x: 231, startPoint y: 58, endPoint x: 146, endPoint y: 63, distance: 85.0
click at [145, 63] on div "懷孕是一件很美好的事 媽咪~爸比~快樂孕兒、育兒教養經, [DOMAIN_NAME] 追蹤數 3,582 互動率 0.19% 觀看率 11.9%" at bounding box center [372, 65] width 546 height 34
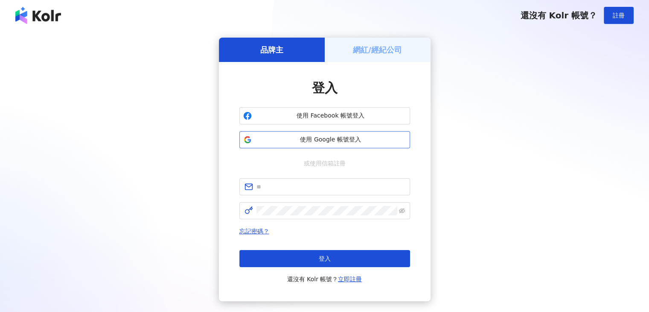
click at [296, 139] on span "使用 Google 帳號登入" at bounding box center [330, 139] width 151 height 9
click at [322, 134] on button "使用 Google 帳號登入" at bounding box center [324, 139] width 171 height 17
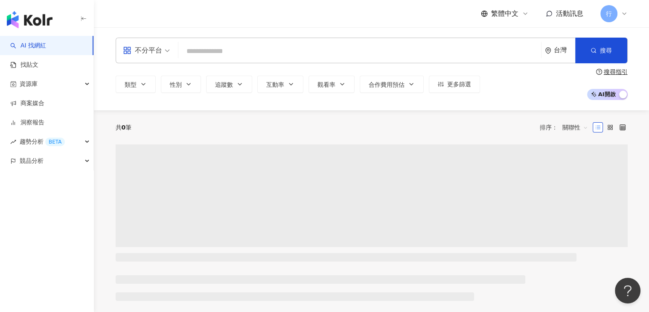
drag, startPoint x: 253, startPoint y: 0, endPoint x: 256, endPoint y: 35, distance: 34.7
click at [256, 35] on div "不分平台 台灣 搜尋 類型 性別 追蹤數 互動率 觀看率 合作費用預估 更多篩選 搜尋指引 AI 開啟 AI 關閉" at bounding box center [371, 68] width 555 height 83
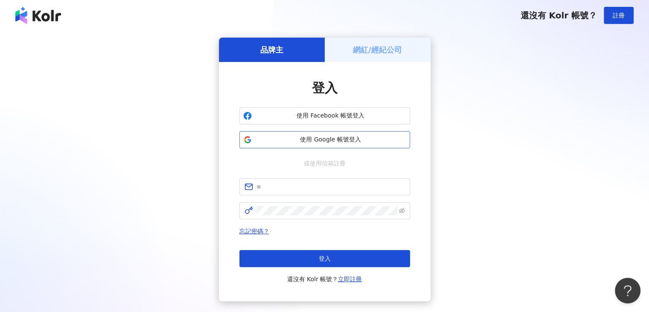
click at [302, 146] on button "使用 Google 帳號登入" at bounding box center [324, 139] width 171 height 17
